Goal: Navigation & Orientation: Find specific page/section

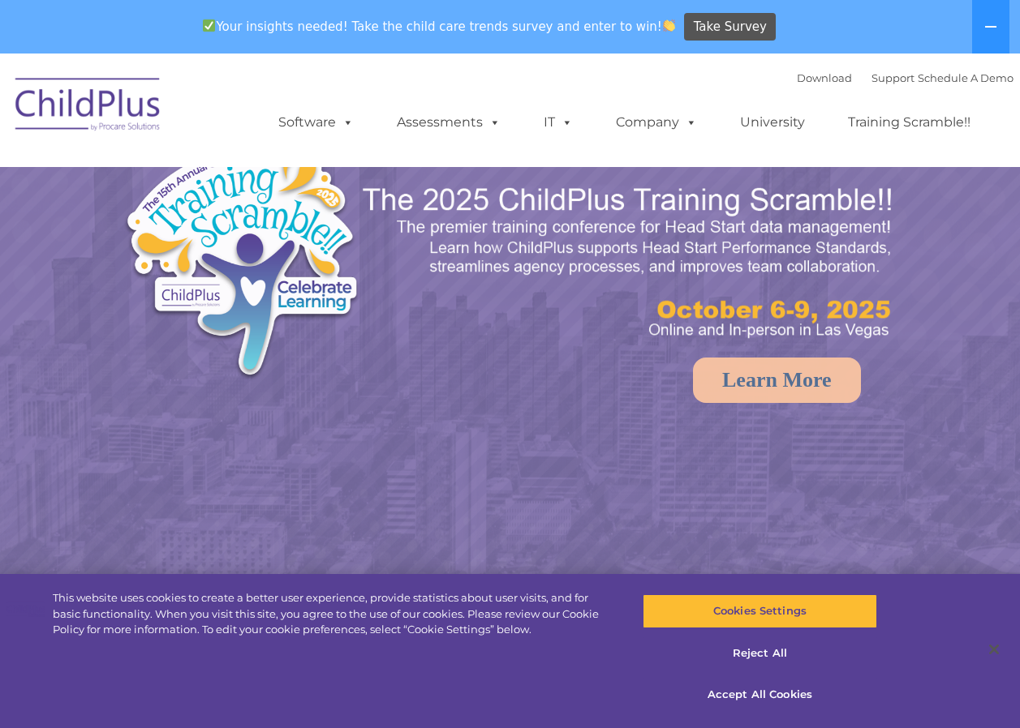
select select "MEDIUM"
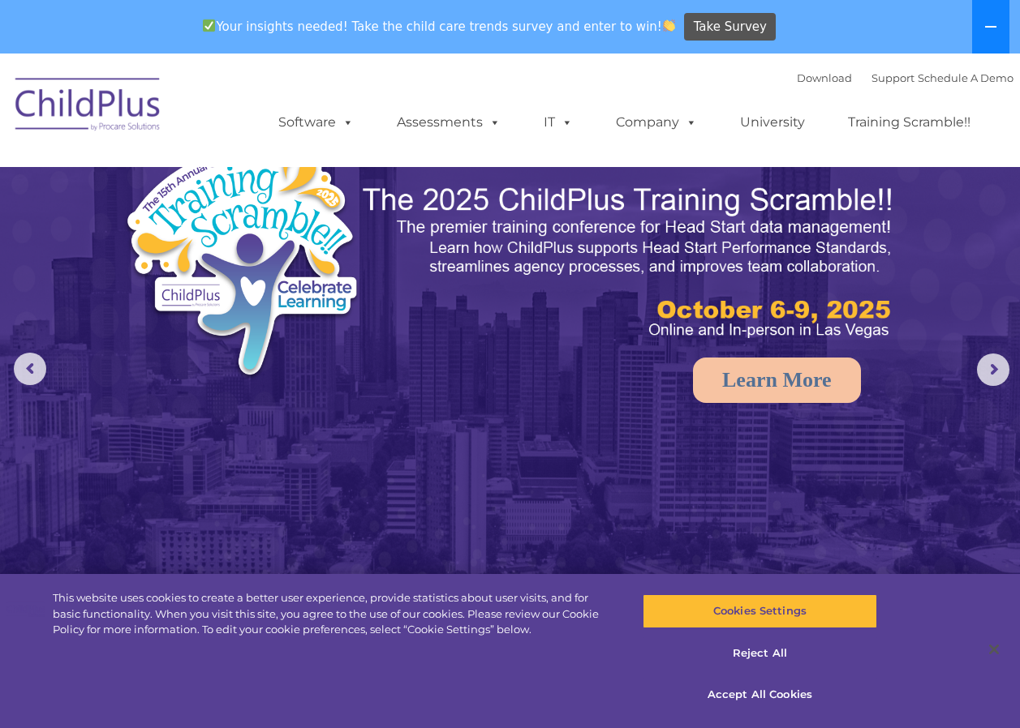
click at [1006, 39] on button at bounding box center [990, 27] width 37 height 54
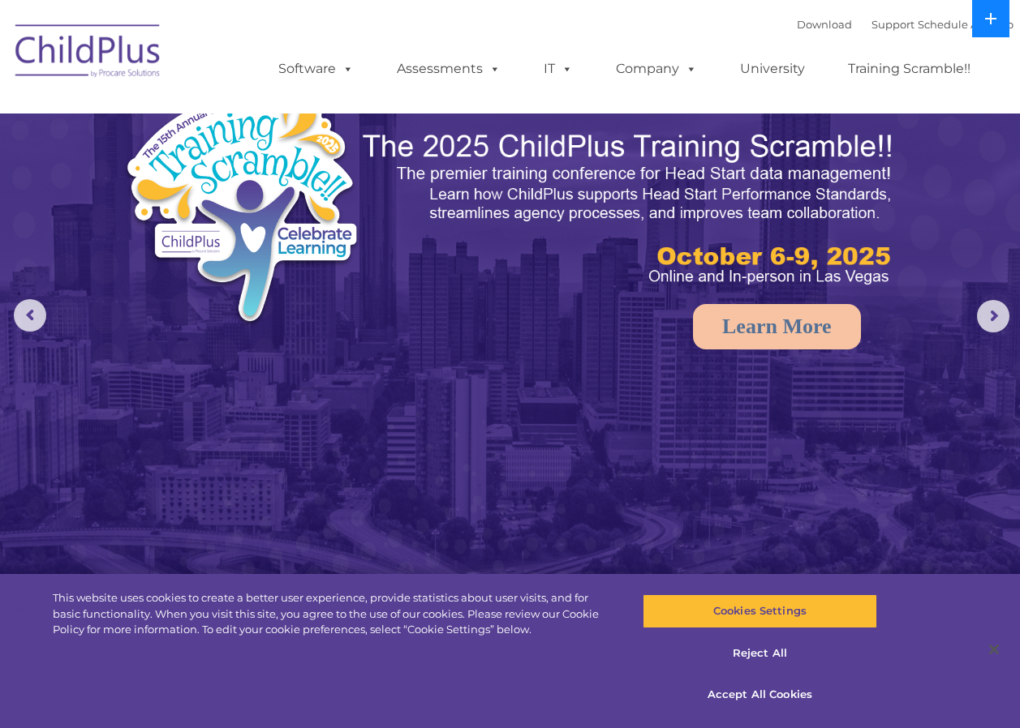
click at [996, 34] on button at bounding box center [990, 18] width 37 height 37
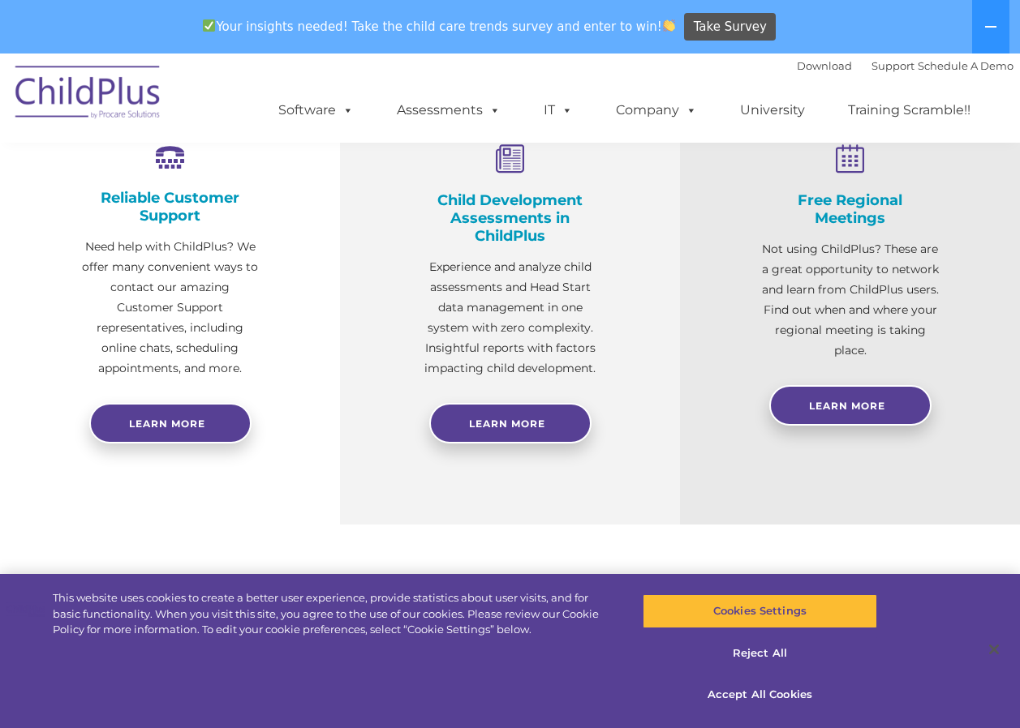
scroll to position [636, 0]
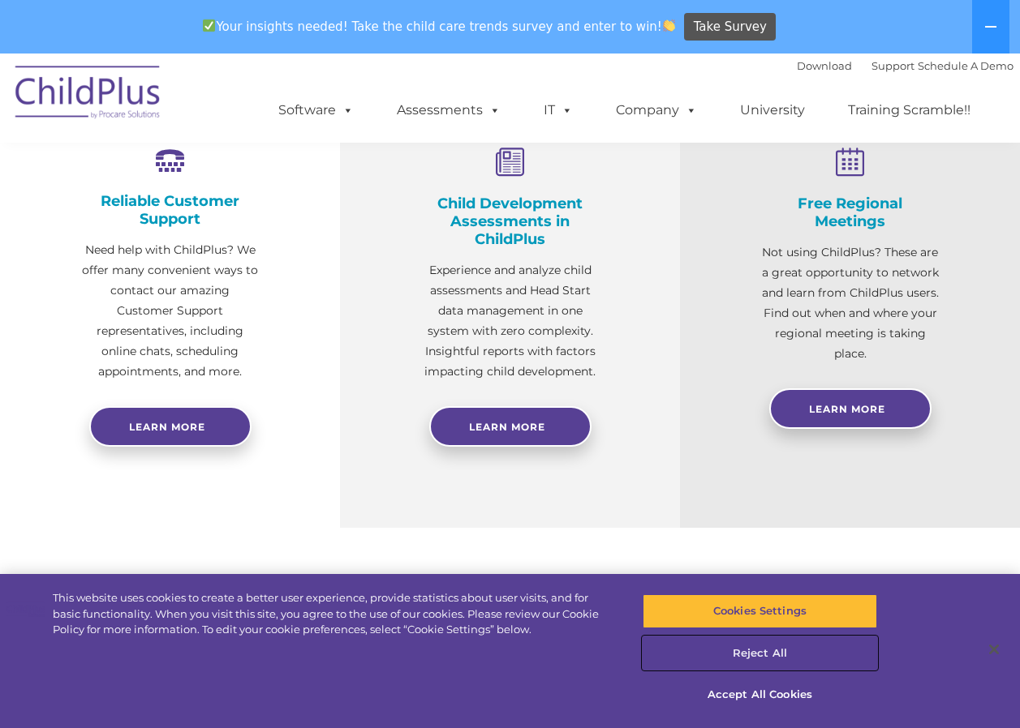
click at [746, 655] on button "Reject All" at bounding box center [759, 654] width 234 height 34
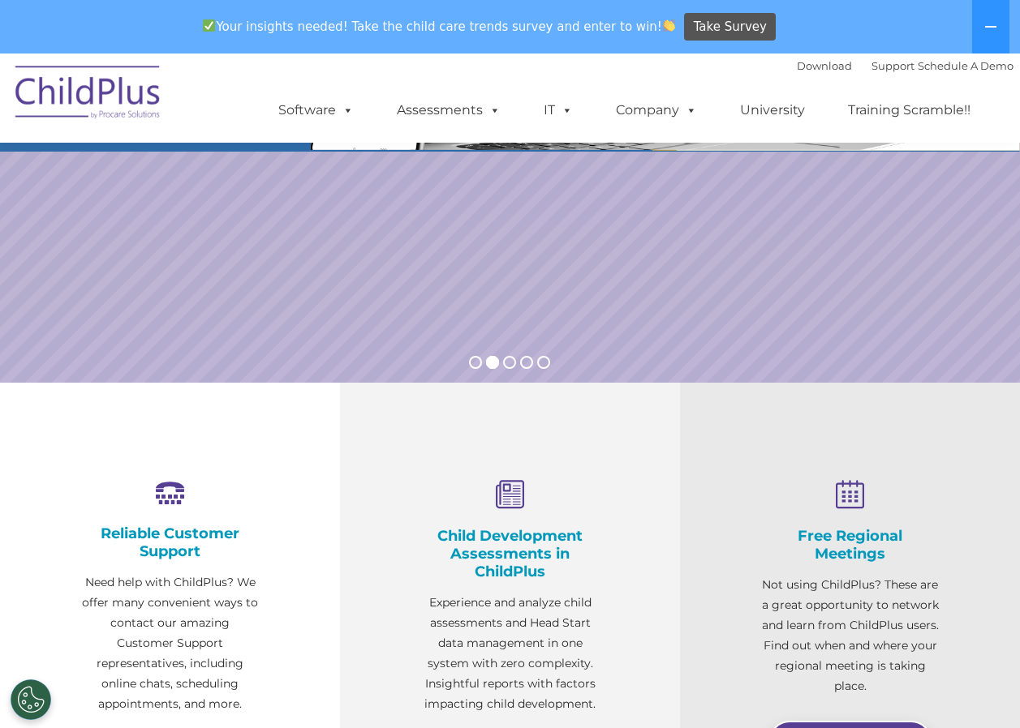
scroll to position [0, 0]
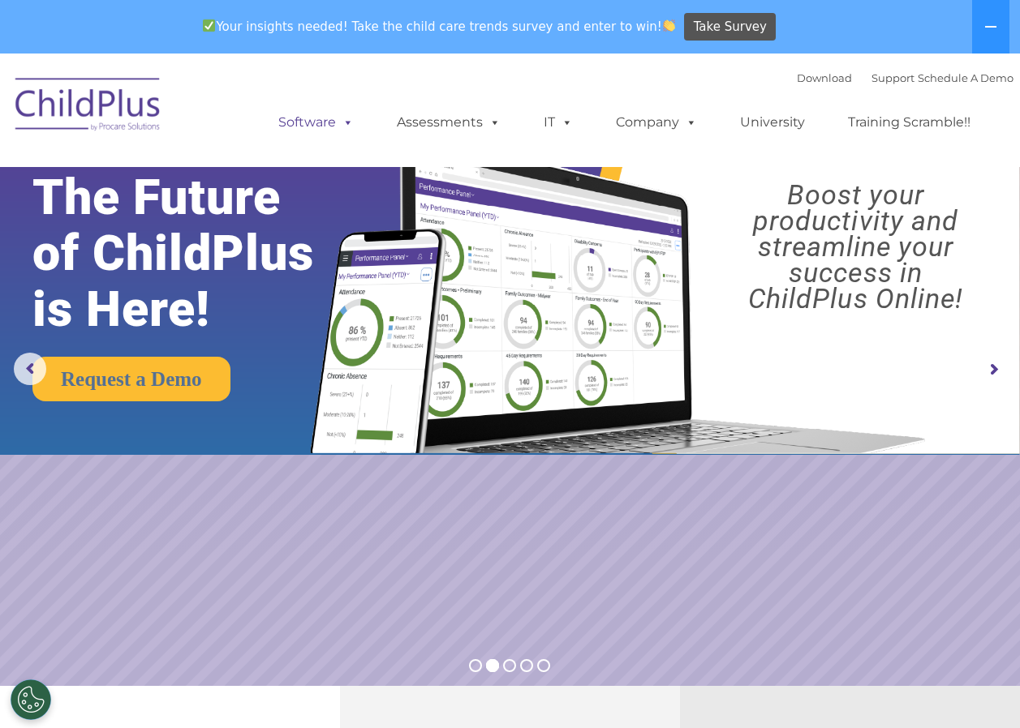
click at [311, 127] on link "Software" at bounding box center [316, 122] width 108 height 32
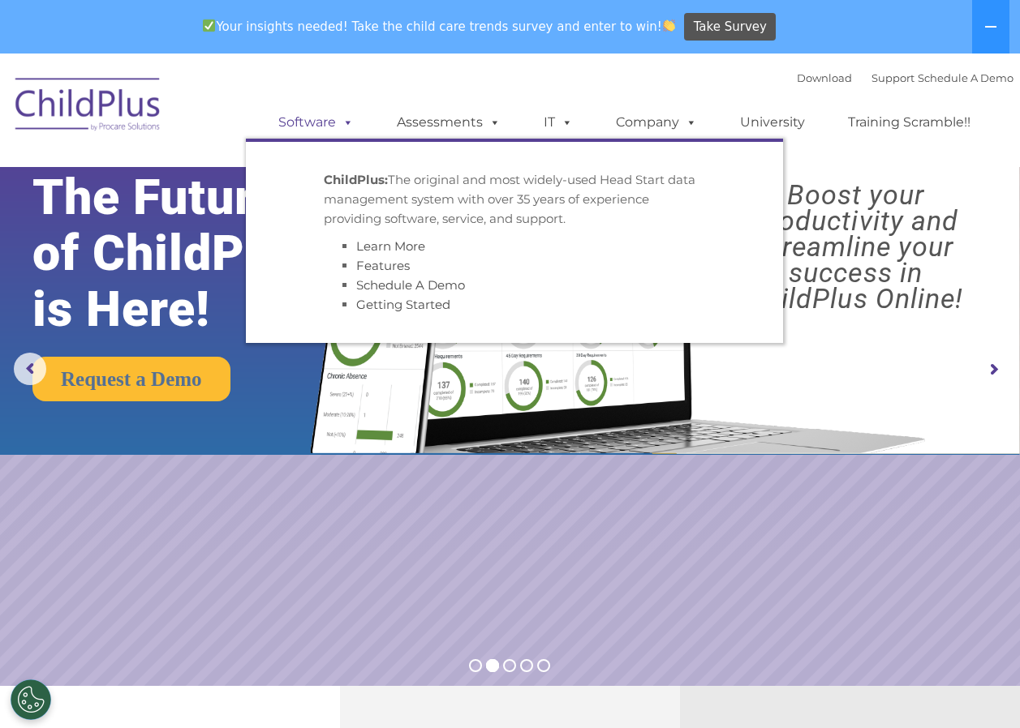
click at [311, 127] on link "Software" at bounding box center [316, 122] width 108 height 32
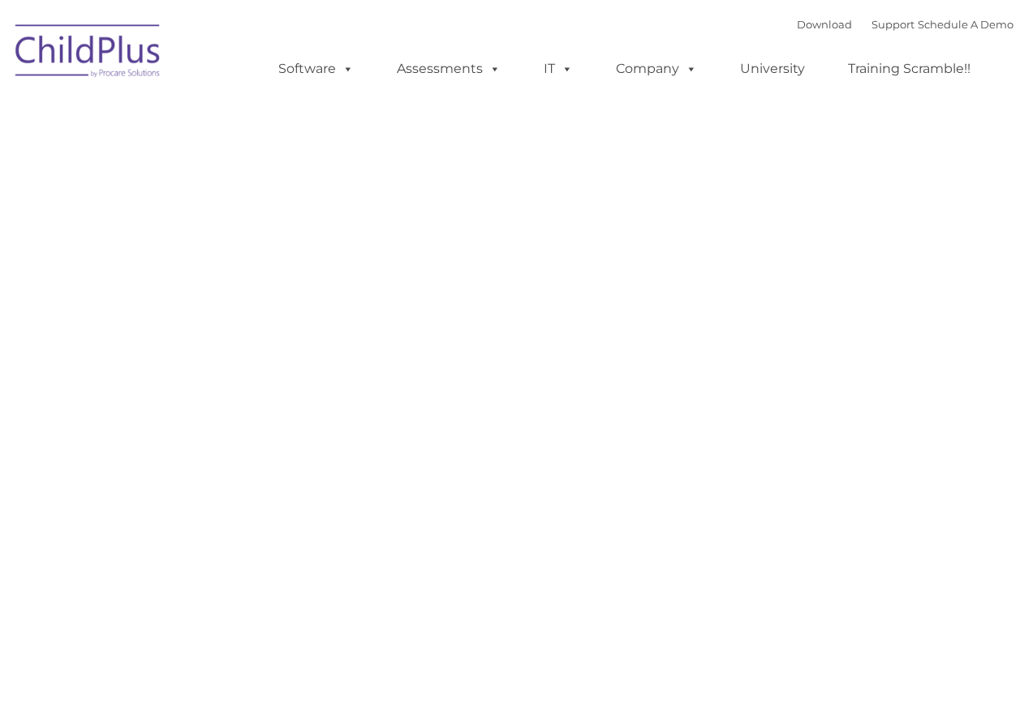
type input ""
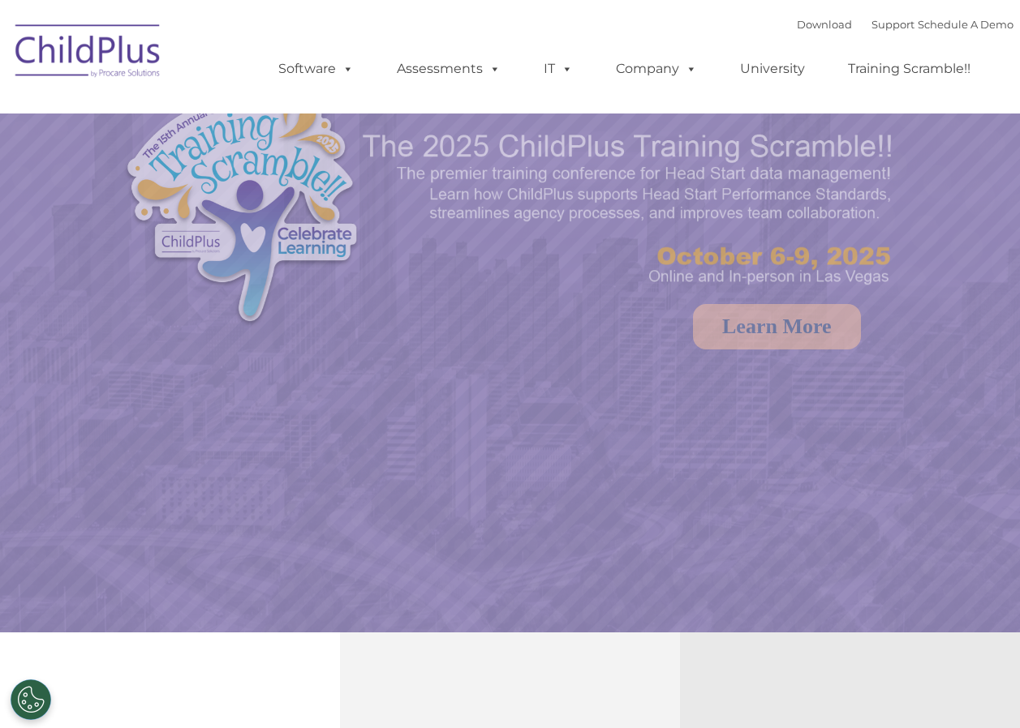
select select "MEDIUM"
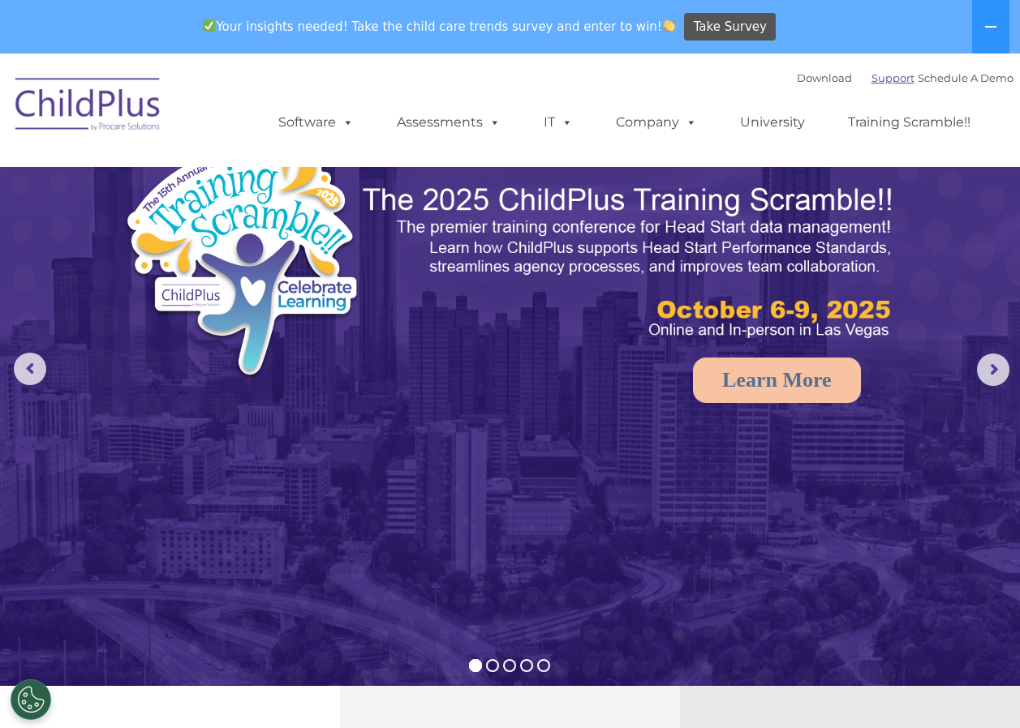
click at [887, 75] on link "Support" at bounding box center [892, 77] width 43 height 13
